Goal: Communication & Community: Answer question/provide support

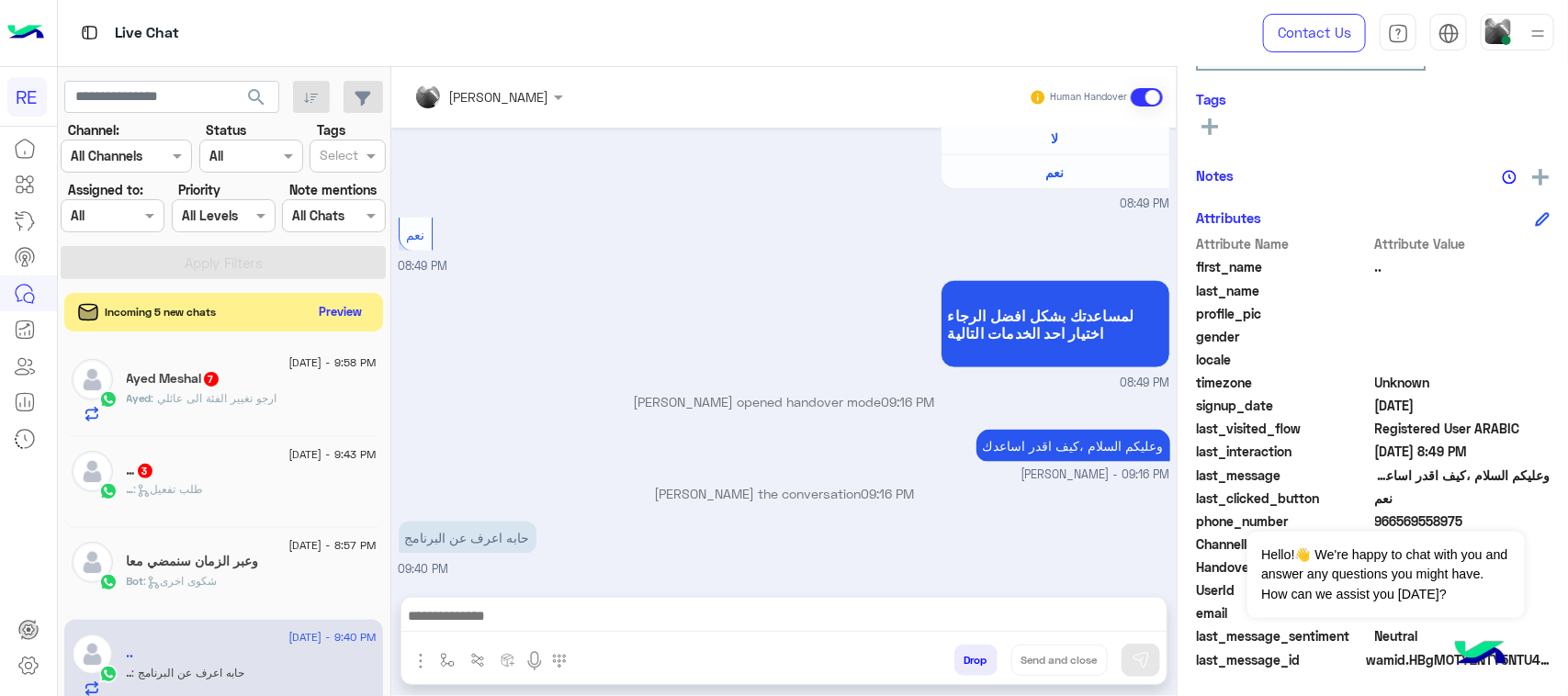
click at [352, 318] on button "Preview" at bounding box center [341, 312] width 57 height 25
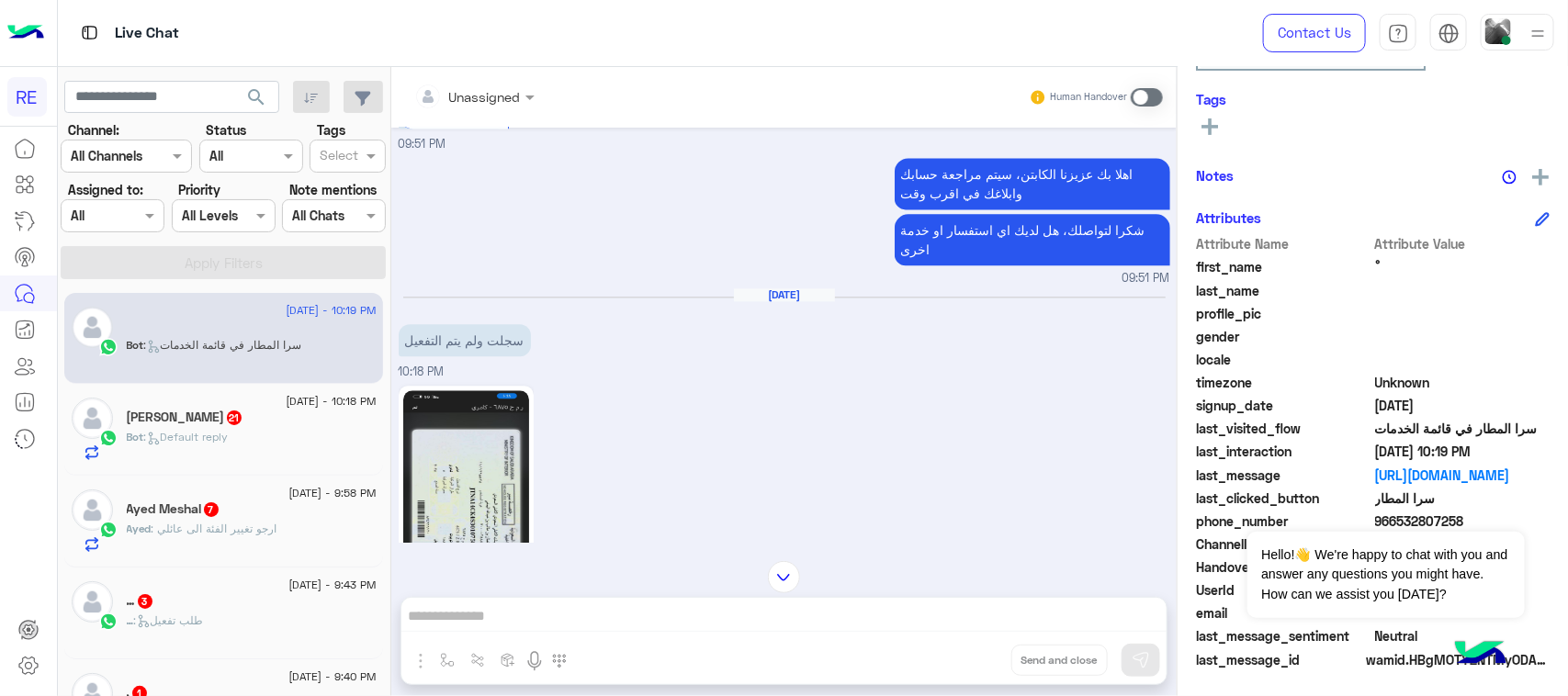
scroll to position [1838, 0]
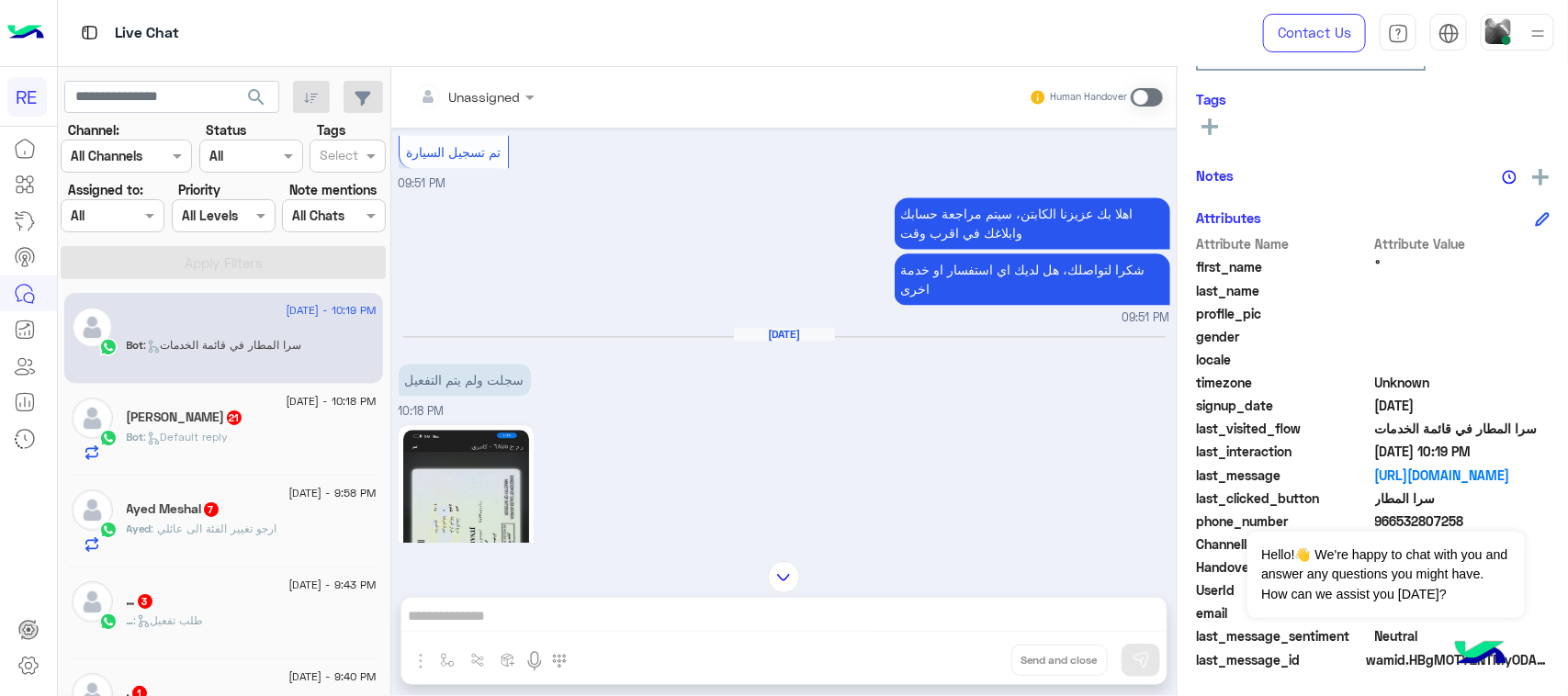
click at [261, 446] on div "Bot : Default reply" at bounding box center [252, 444] width 250 height 32
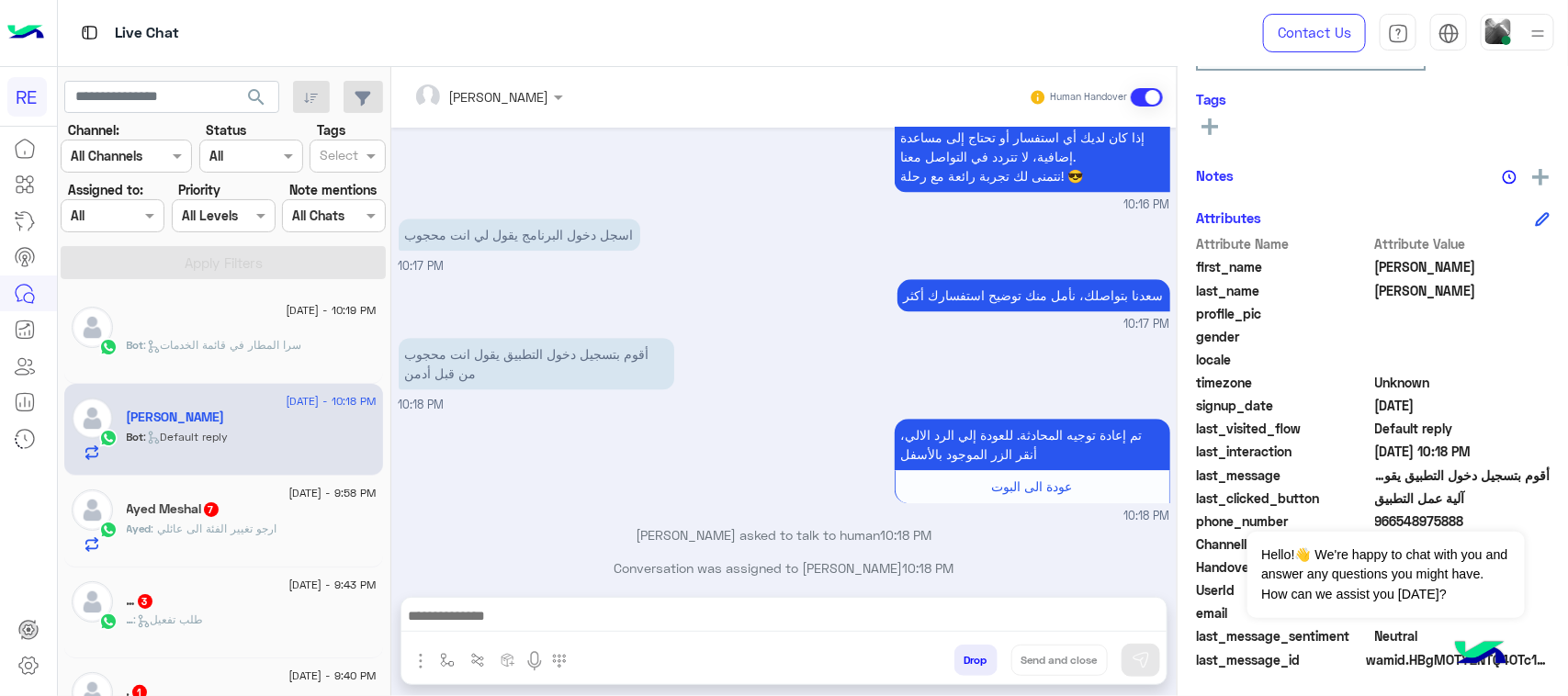
scroll to position [2280, 0]
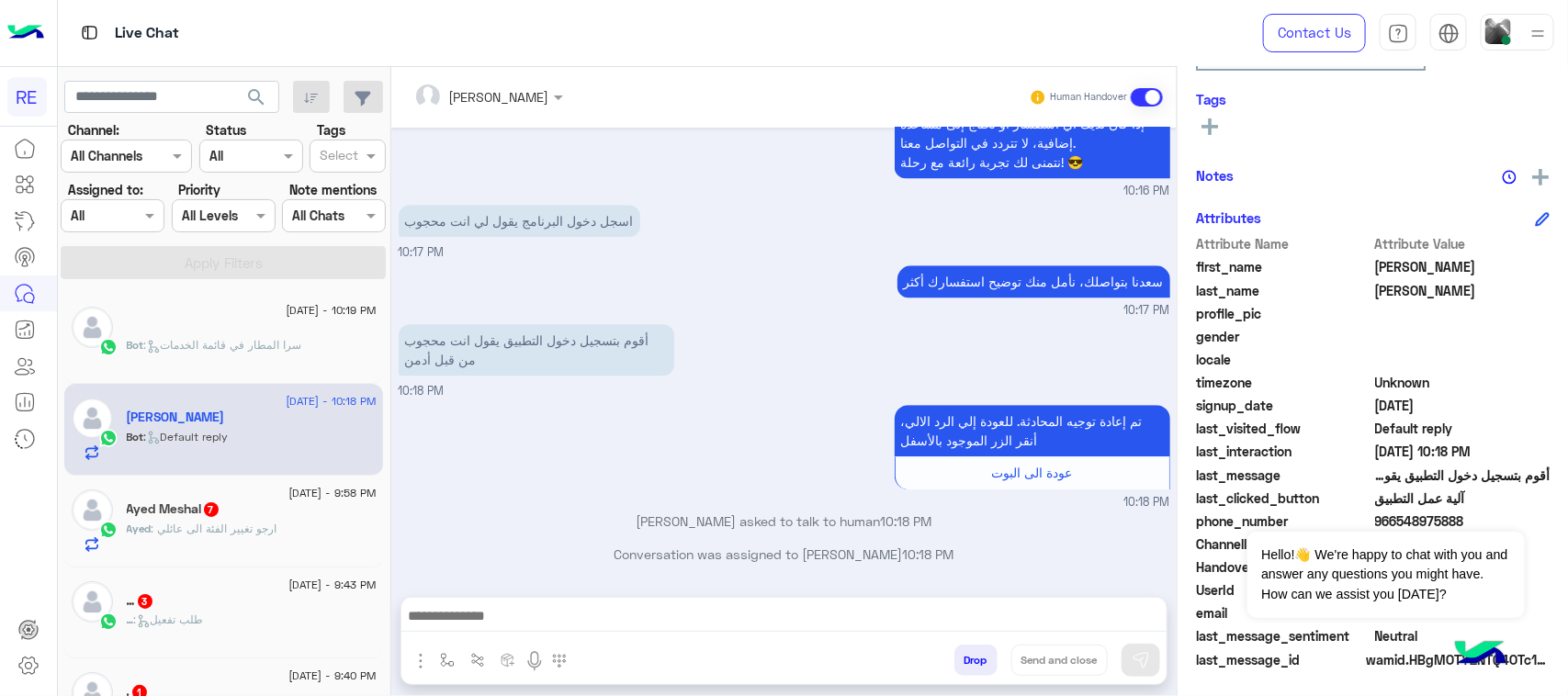
click at [268, 509] on div "Ayed Meshal 7" at bounding box center [252, 511] width 250 height 19
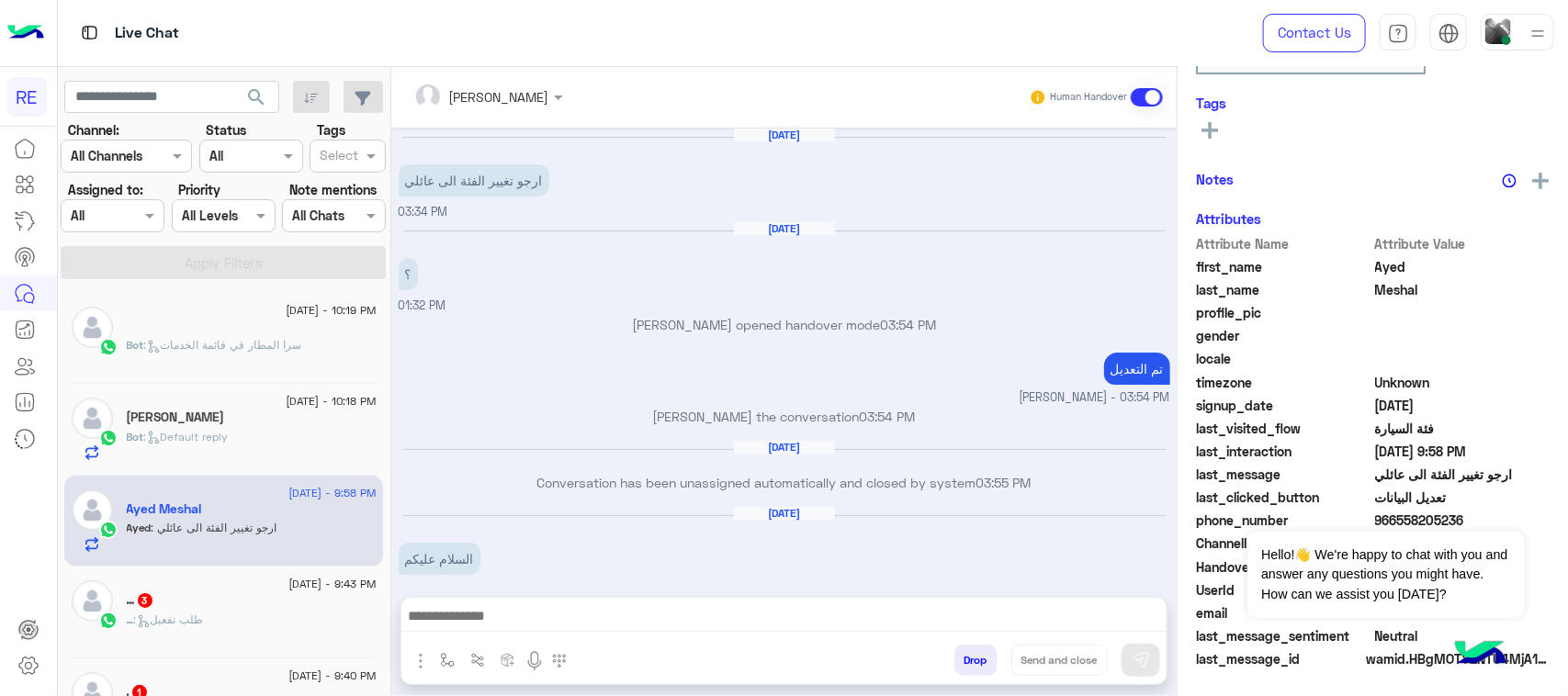
scroll to position [1435, 0]
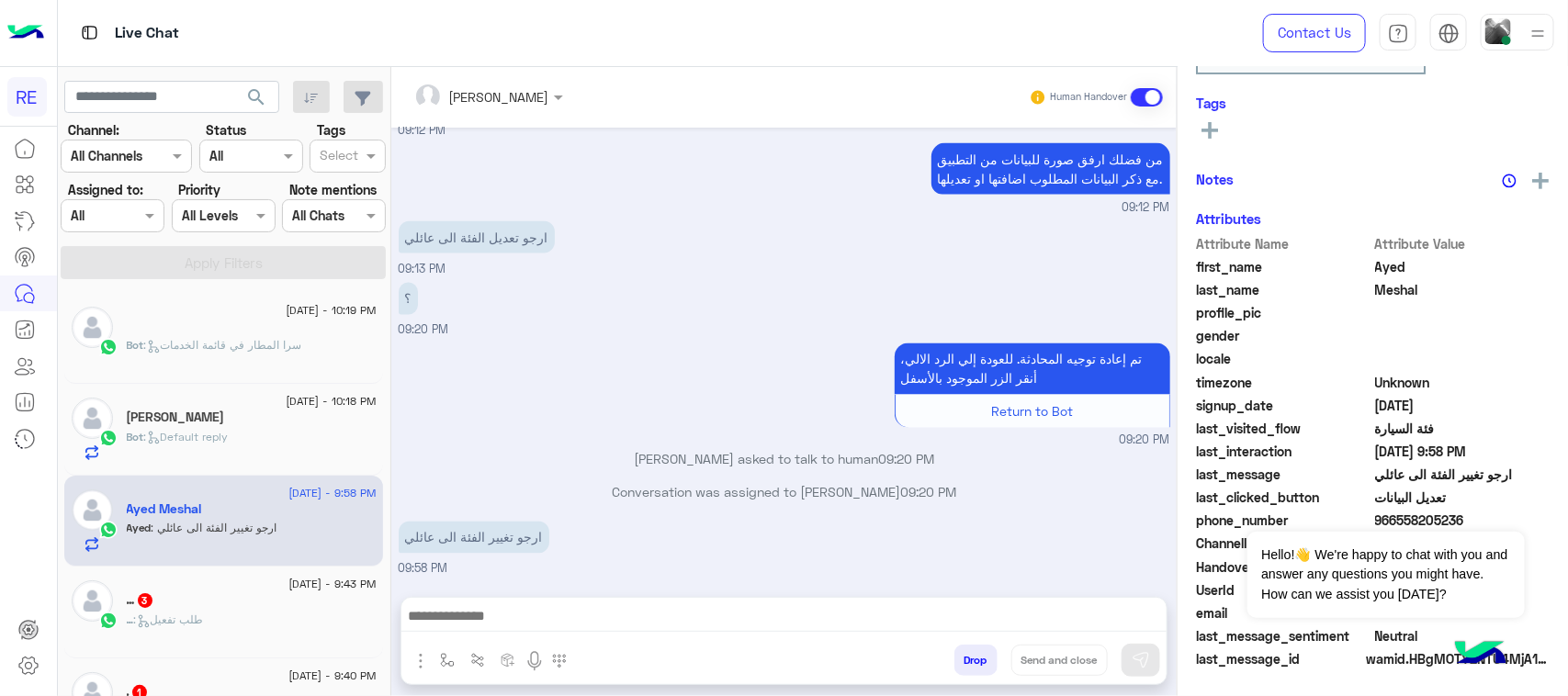
click at [186, 609] on div "… 3" at bounding box center [252, 602] width 250 height 19
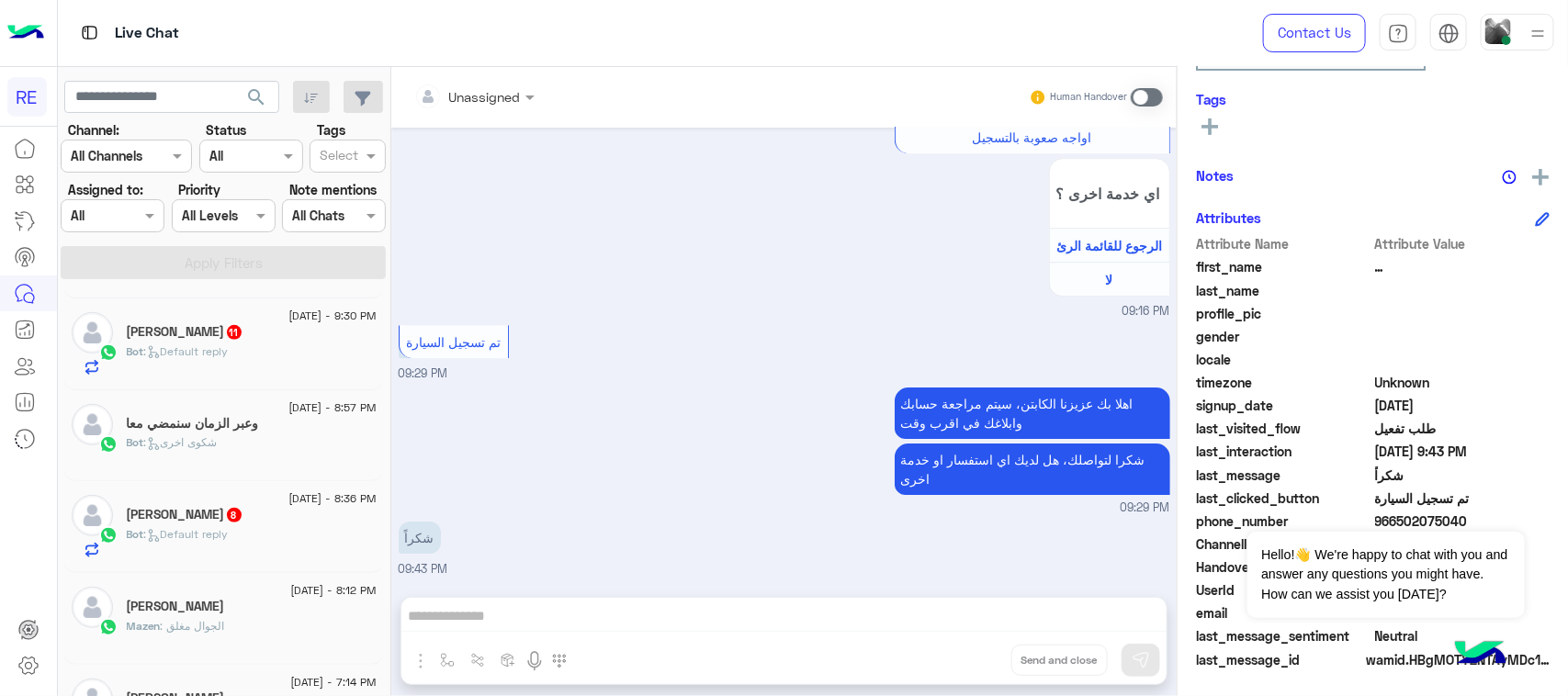
scroll to position [688, 0]
